Goal: Task Accomplishment & Management: Complete application form

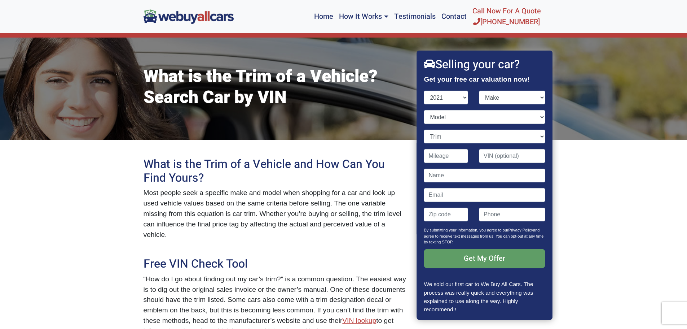
click at [424, 91] on select "Year [DATE] 2025 2024 2023 2022 2021 2020 2019 2018 2017 2016 2015 2014 2013 20…" at bounding box center [446, 98] width 44 height 14
click at [463, 94] on select "Year [DATE] 2025 2024 2023 2022 2021 2020 2019 2018 2017 2016 2015 2014 2013 20…" at bounding box center [446, 98] width 44 height 14
select select "2020"
click at [424, 91] on select "Year [DATE] 2025 2024 2023 2022 2021 2020 2019 2018 2017 2016 2015 2014 2013 20…" at bounding box center [446, 98] width 44 height 14
drag, startPoint x: 490, startPoint y: 94, endPoint x: 487, endPoint y: 97, distance: 4.1
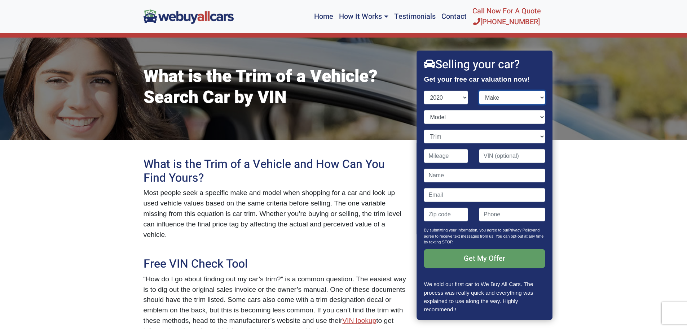
click at [490, 94] on select "Make" at bounding box center [512, 98] width 66 height 14
select select "Jeep"
click at [479, 91] on select "Make Acura Alfa Romeo Aston [PERSON_NAME] Audi Bentley BMW Buick Cadillac Chevr…" at bounding box center [512, 98] width 66 height 14
click at [464, 119] on select "Model Cherokee Compass Gladiator Grand Cherokee Renegade Wrangler" at bounding box center [484, 117] width 121 height 14
select select "Grand Cherokee"
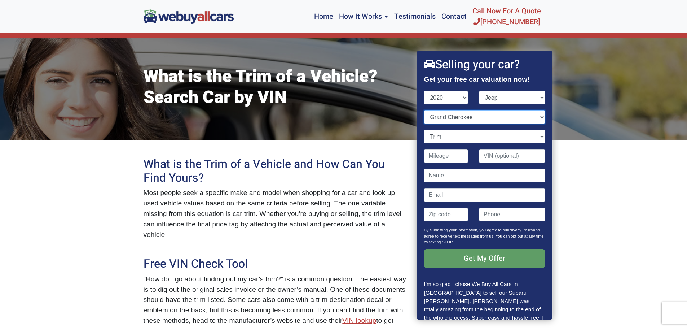
click at [424, 110] on select "Model Cherokee Compass Gladiator Grand Cherokee Renegade Wrangler" at bounding box center [484, 117] width 121 height 14
click at [472, 138] on select "Trim" at bounding box center [484, 137] width 121 height 14
click at [472, 138] on select "Trim Altitude 4dr SUV (3.6L 6cyl) Altitude 4dr SUV 4WD (3.6L 6cyl) High Altitud…" at bounding box center [484, 137] width 121 height 14
